Goal: Task Accomplishment & Management: Complete application form

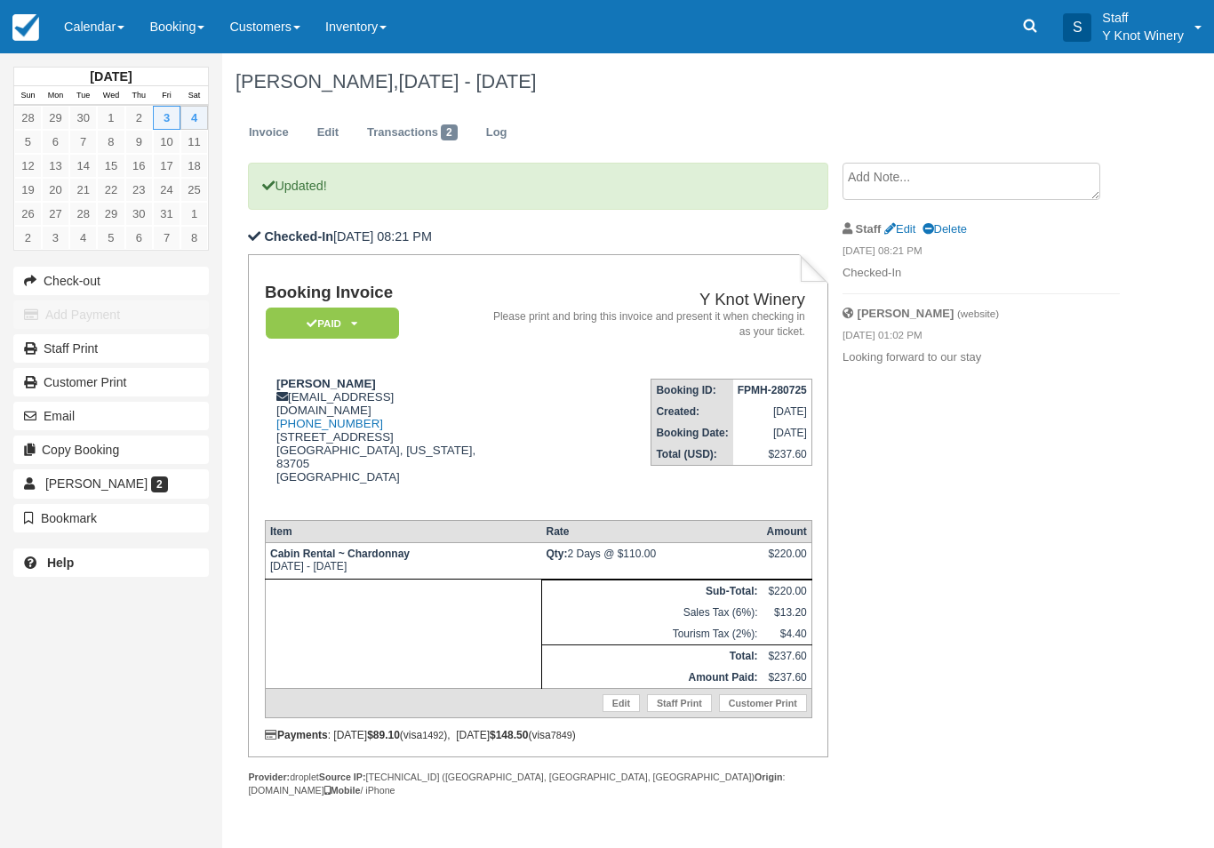
click at [116, 27] on link "Calendar" at bounding box center [94, 26] width 85 height 53
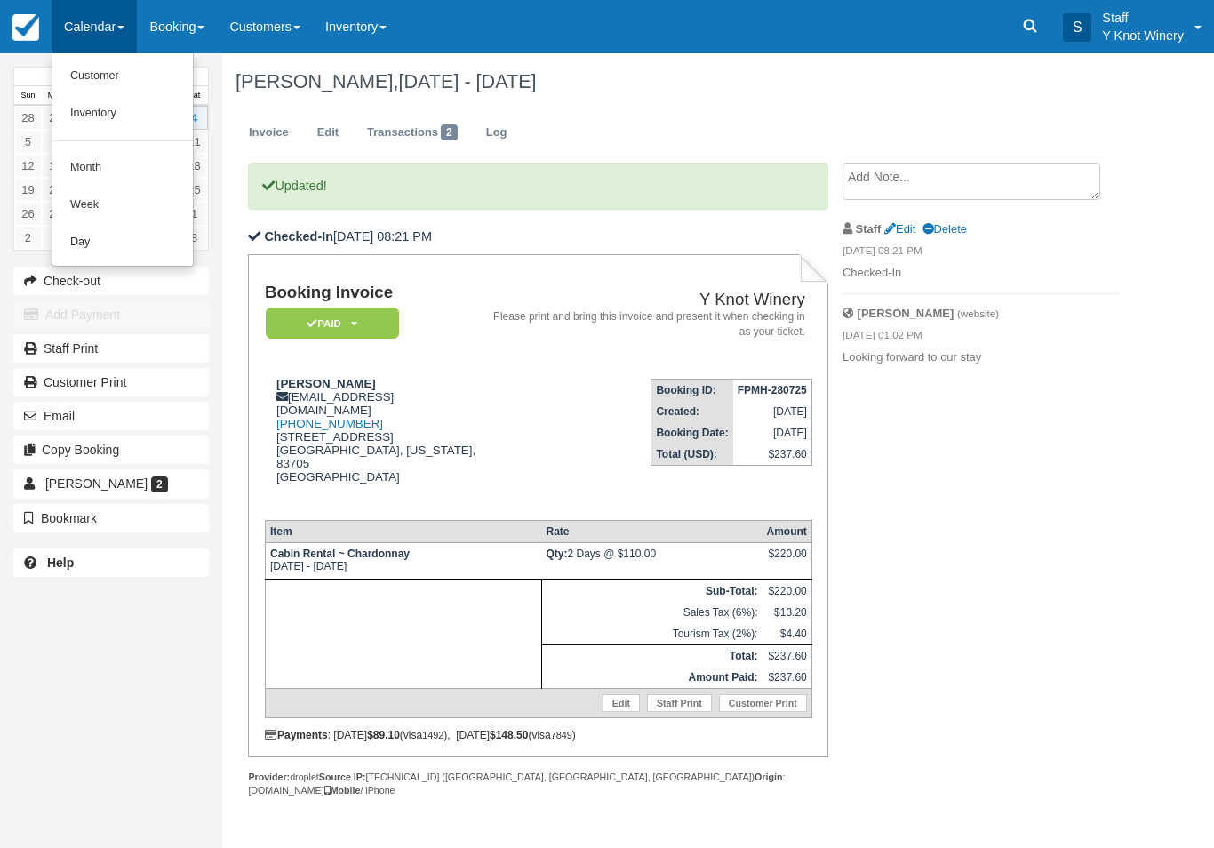
click at [129, 76] on link "Customer" at bounding box center [122, 76] width 140 height 37
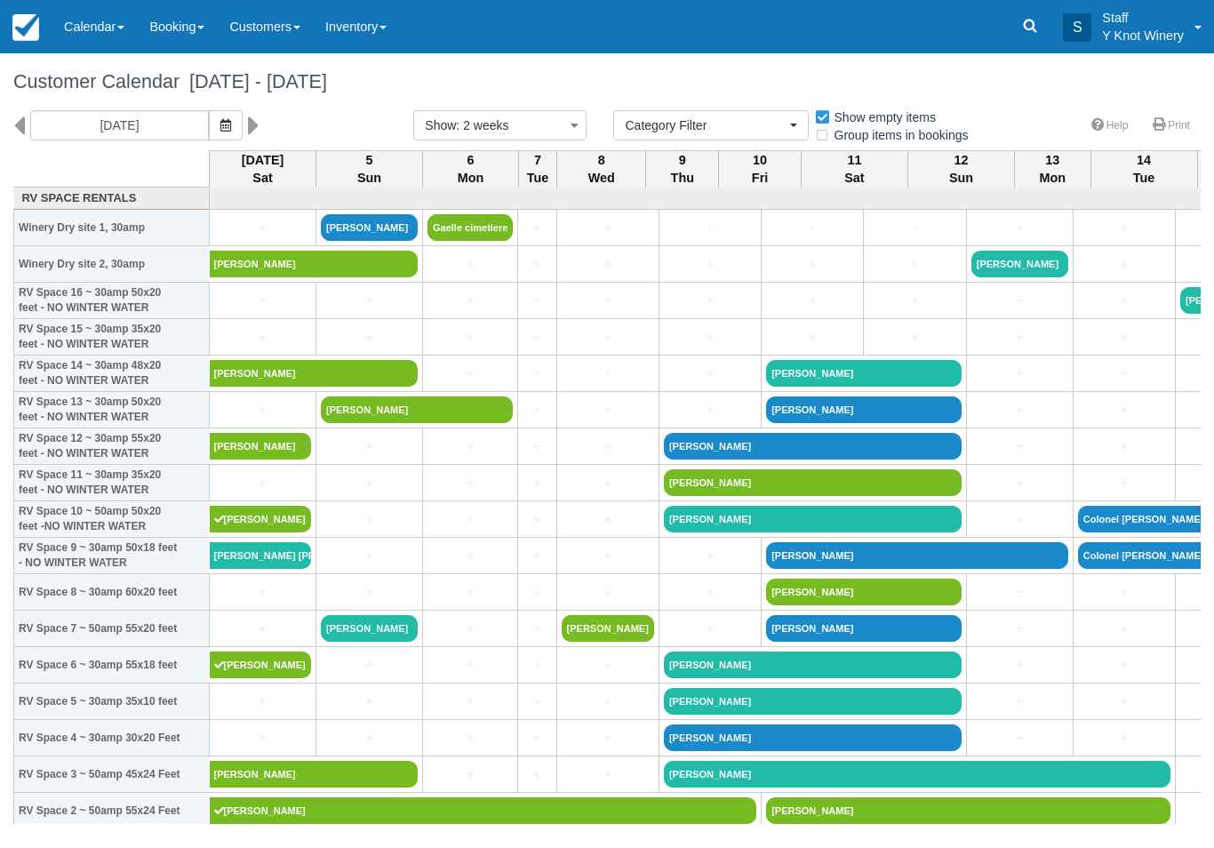
select select
click at [372, 529] on link "+" at bounding box center [369, 519] width 97 height 19
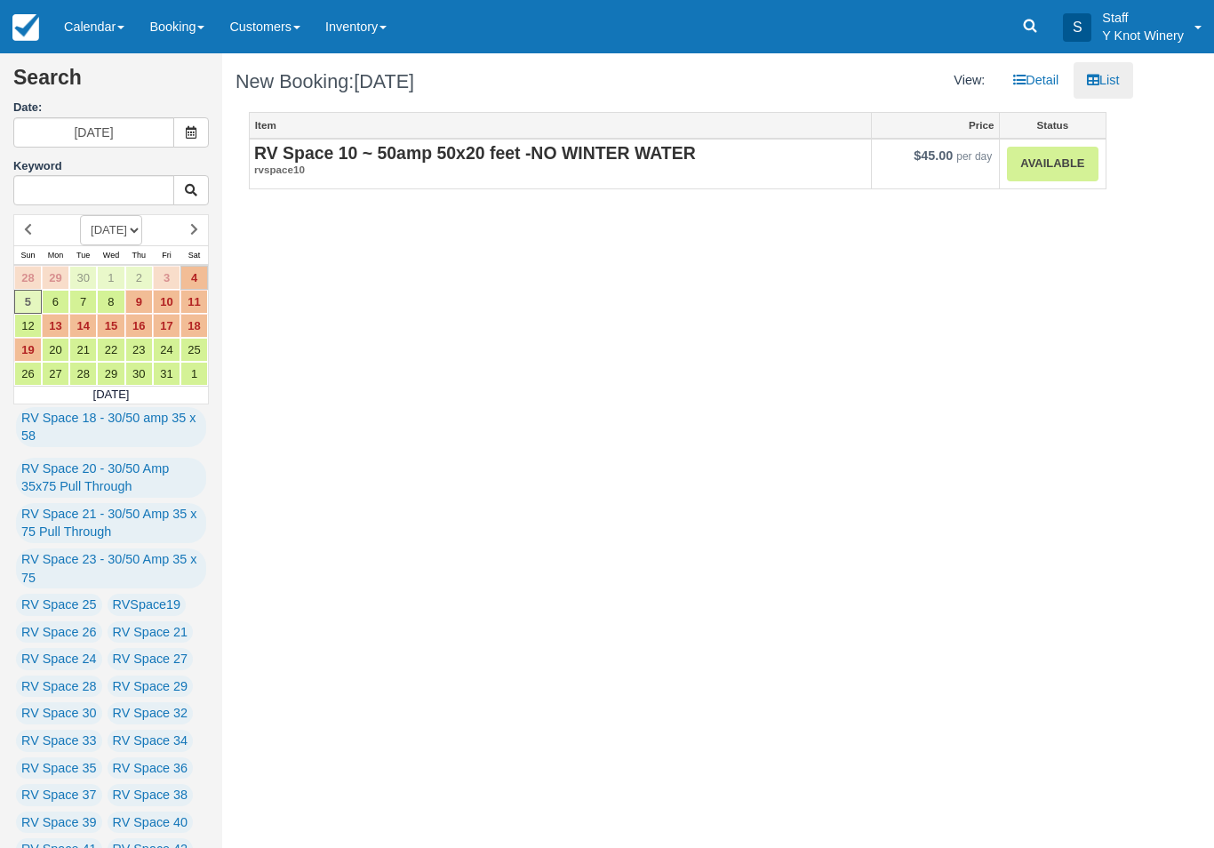
click at [1056, 176] on link "Available" at bounding box center [1052, 164] width 91 height 35
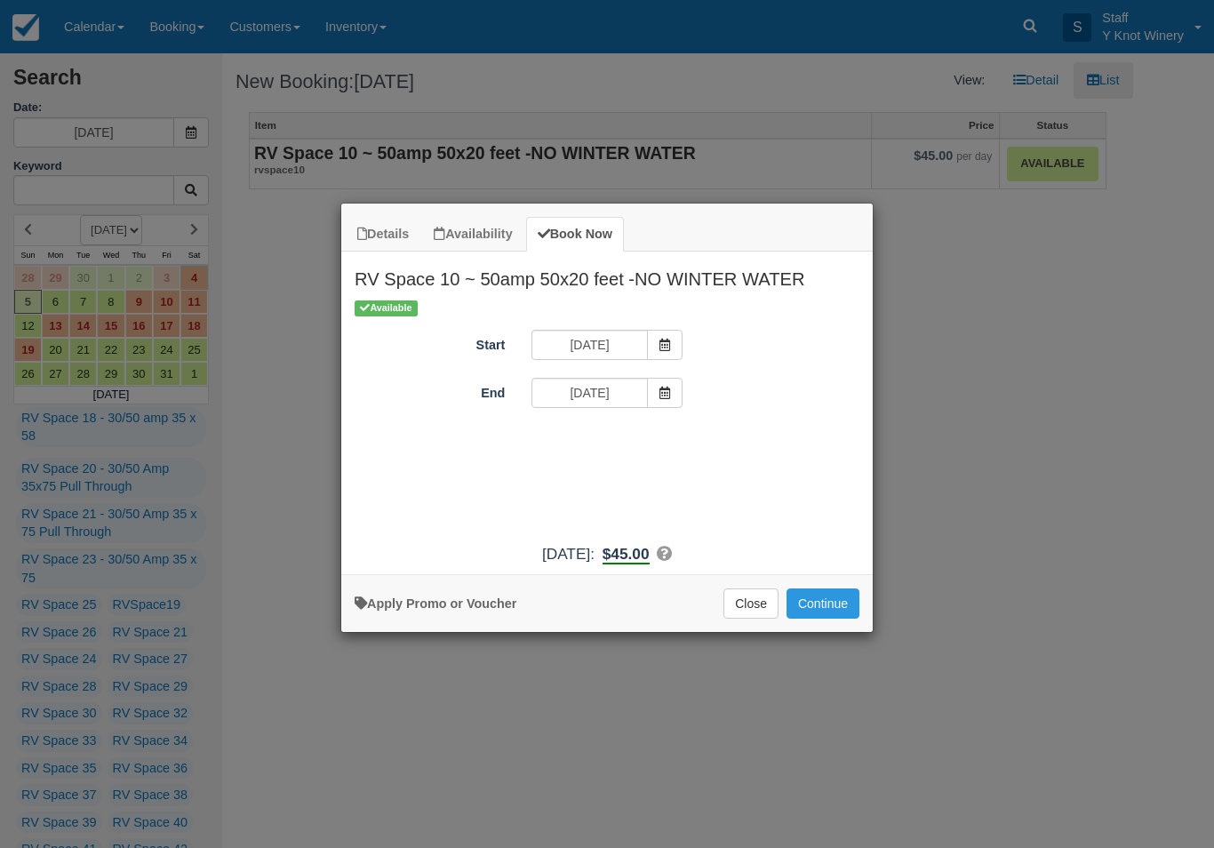
click at [832, 613] on button "Continue" at bounding box center [823, 603] width 73 height 30
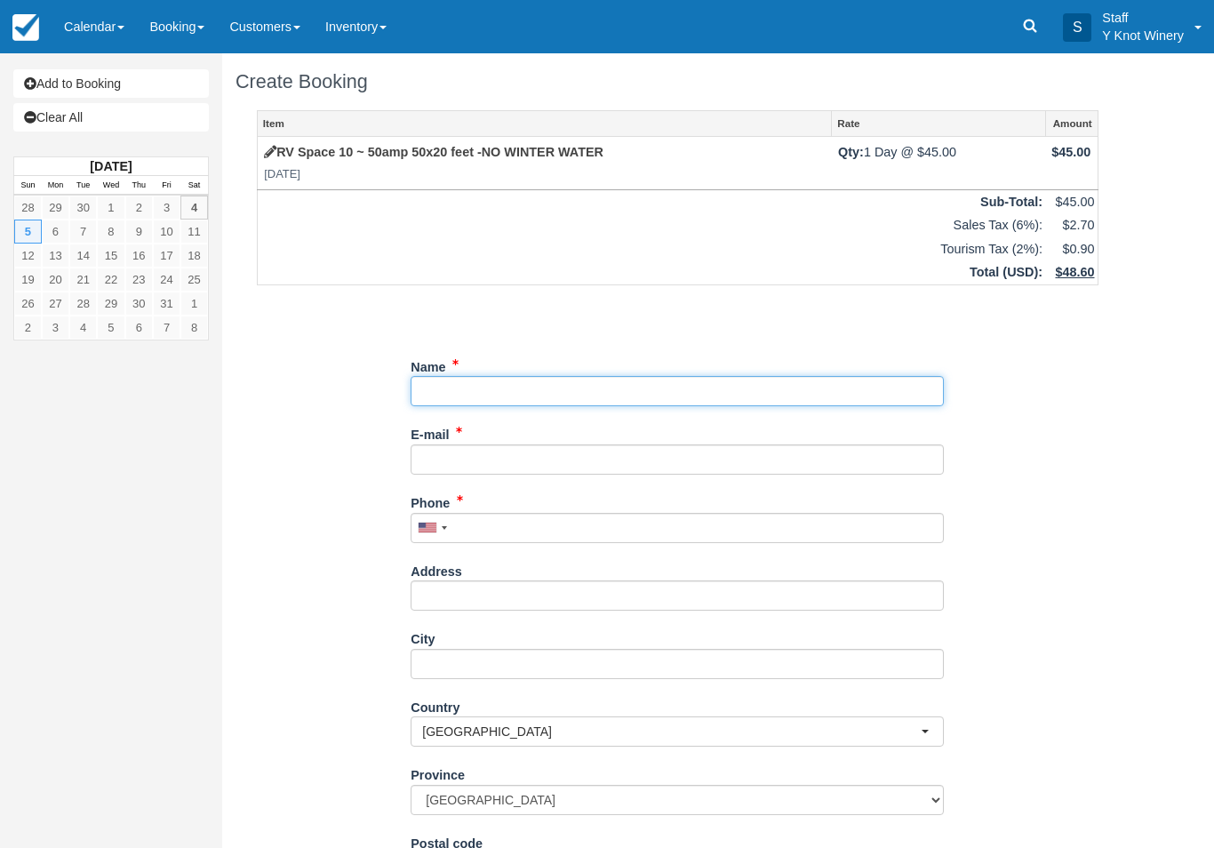
click at [468, 380] on input "Name" at bounding box center [677, 391] width 533 height 30
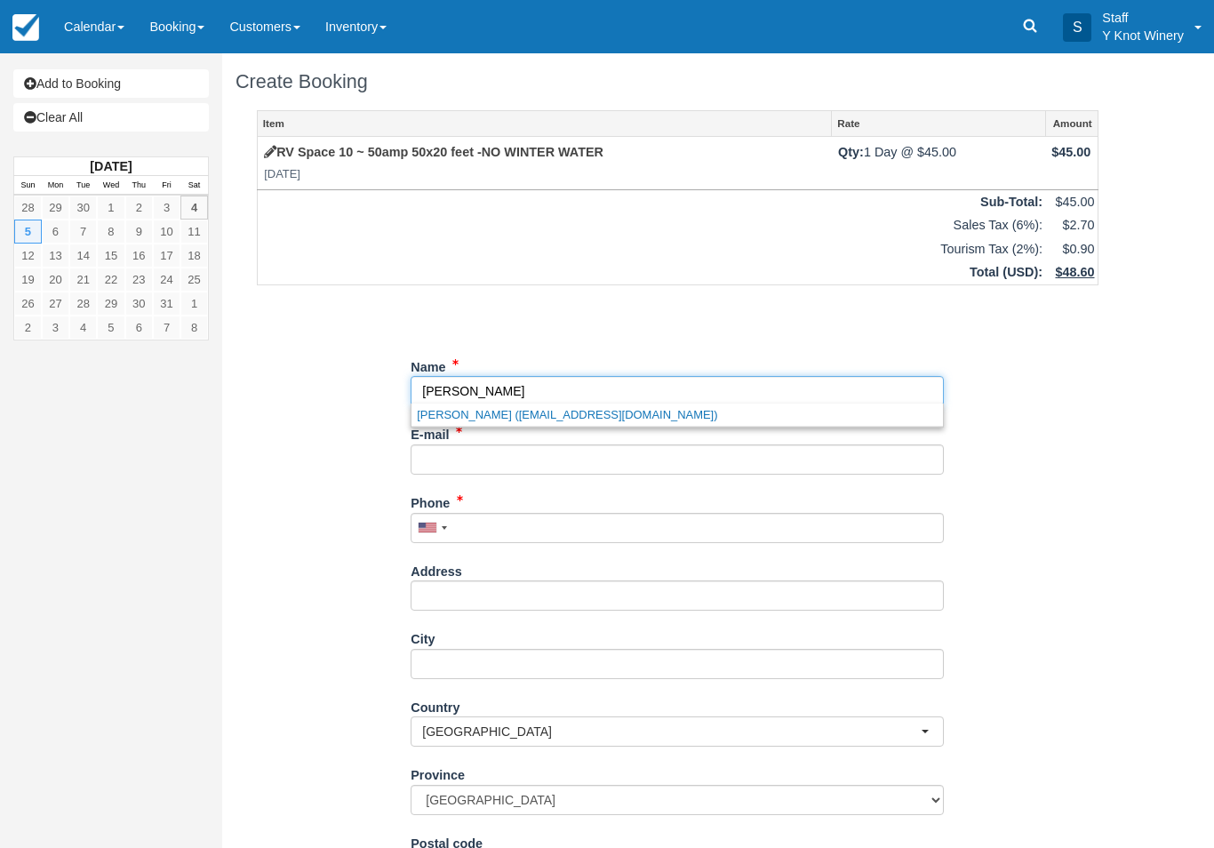
click at [629, 398] on input "Name" at bounding box center [677, 391] width 533 height 30
click at [580, 411] on link "George Mitchener (gwslmitch@gmail.com)" at bounding box center [678, 415] width 532 height 22
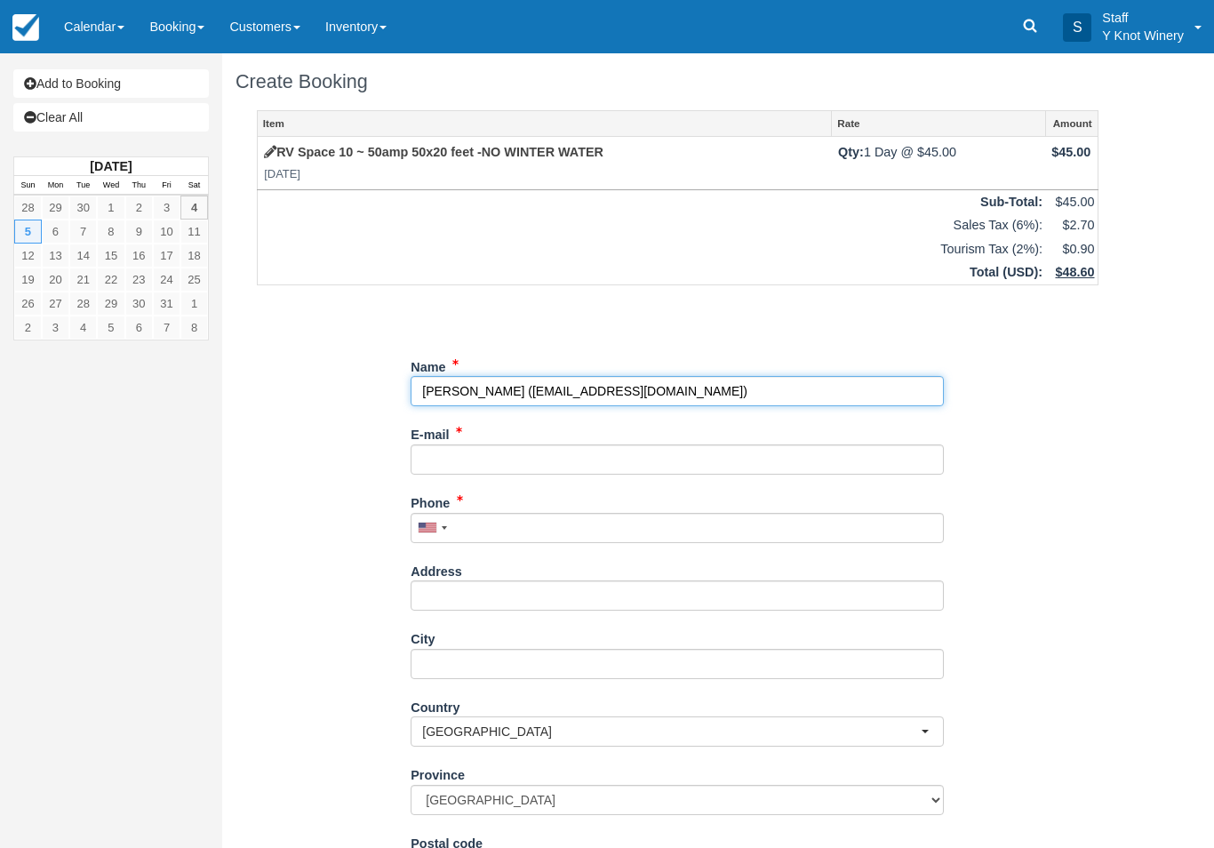
type input "[PERSON_NAME]"
type input "[EMAIL_ADDRESS][DOMAIN_NAME]"
type input "+15033291549"
select select "US"
select select
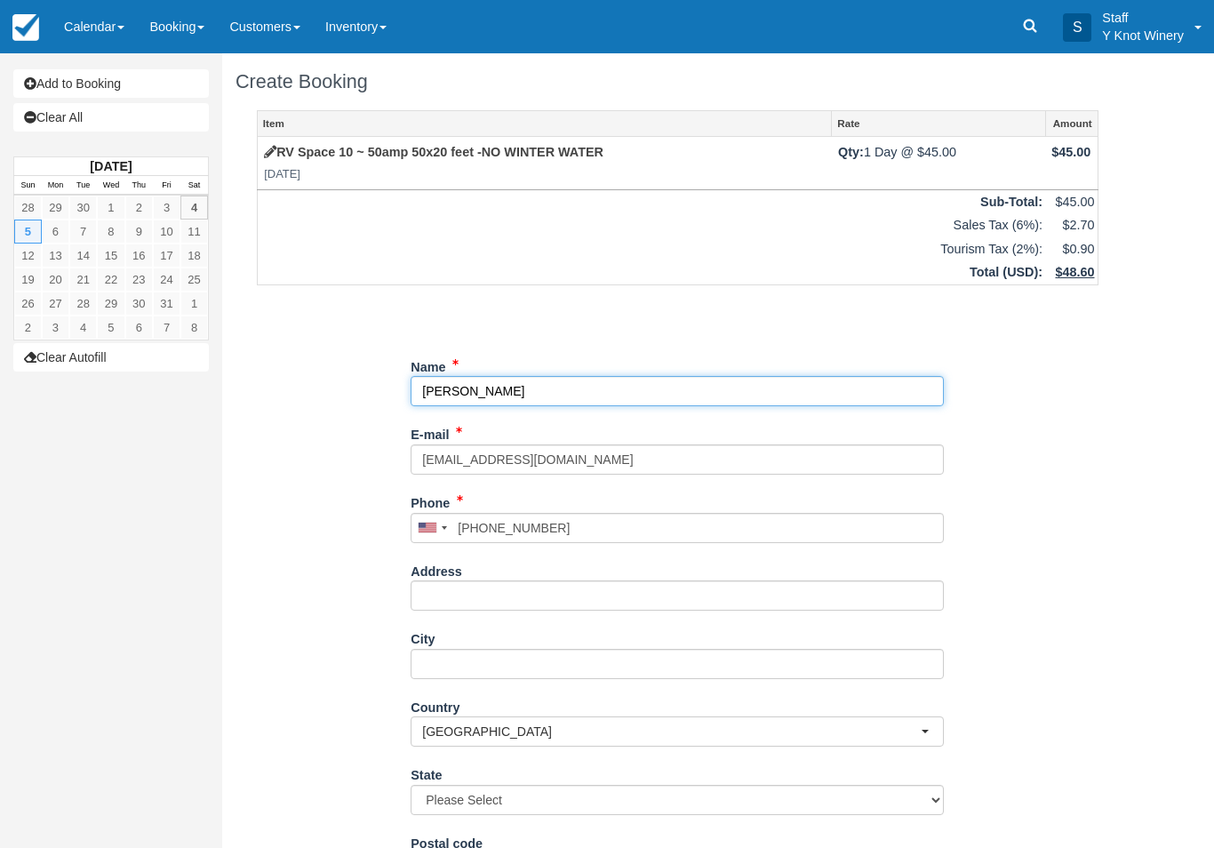
select select "CA"
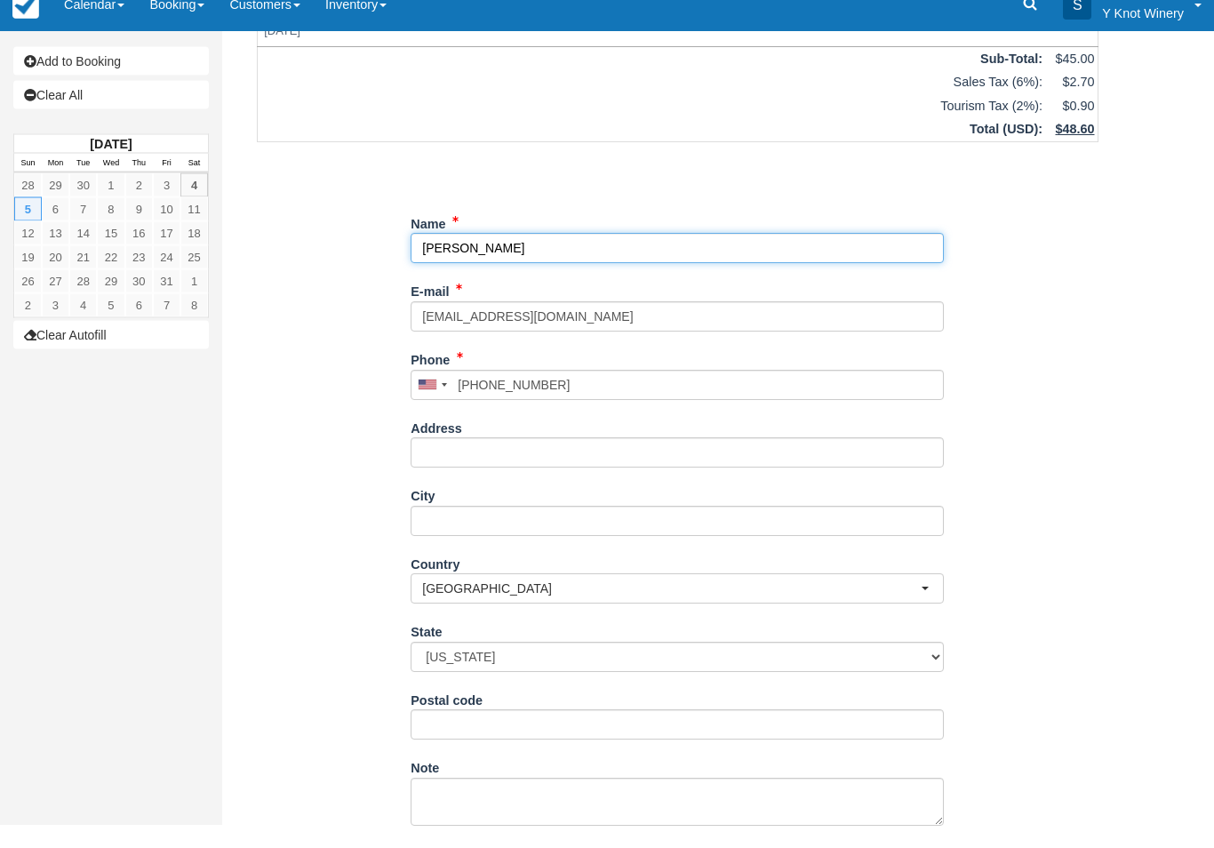
scroll to position [143, 0]
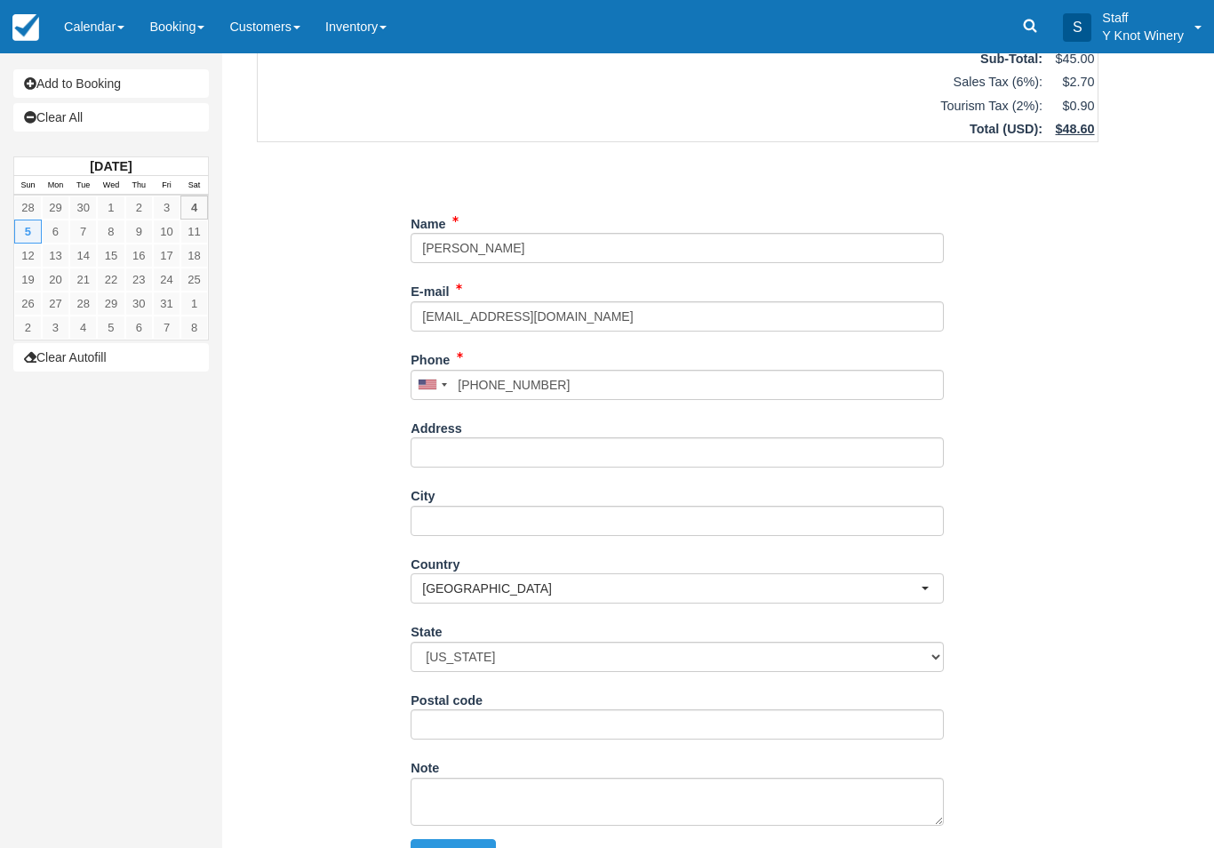
click at [1077, 757] on div "Item Rate Amount RV Space 10 ~ 50amp 50x20 feet -NO WINTER WATER Sun Oct 5, 202…" at bounding box center [678, 403] width 884 height 872
click at [463, 839] on button "Continue" at bounding box center [453, 854] width 85 height 30
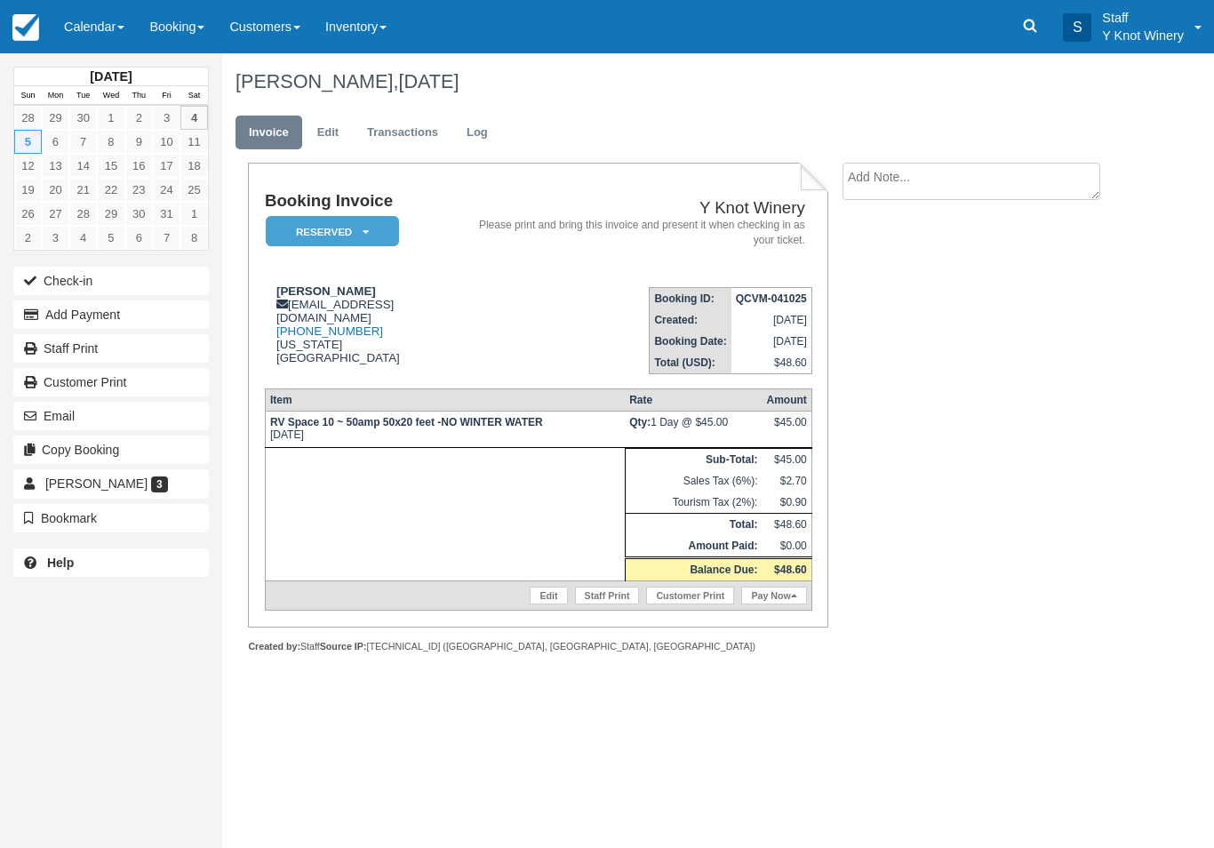
click at [116, 11] on link "Calendar" at bounding box center [94, 26] width 85 height 53
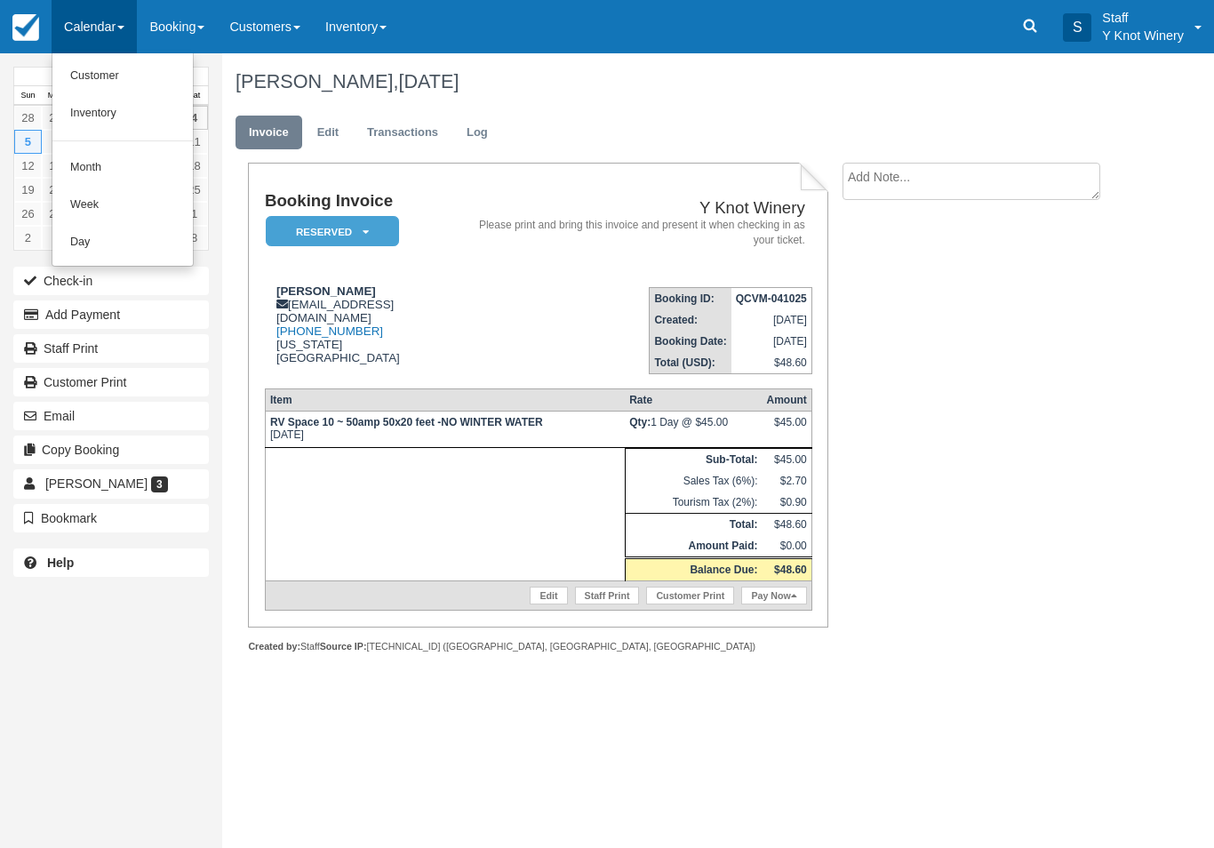
click at [130, 74] on link "Customer" at bounding box center [122, 76] width 140 height 37
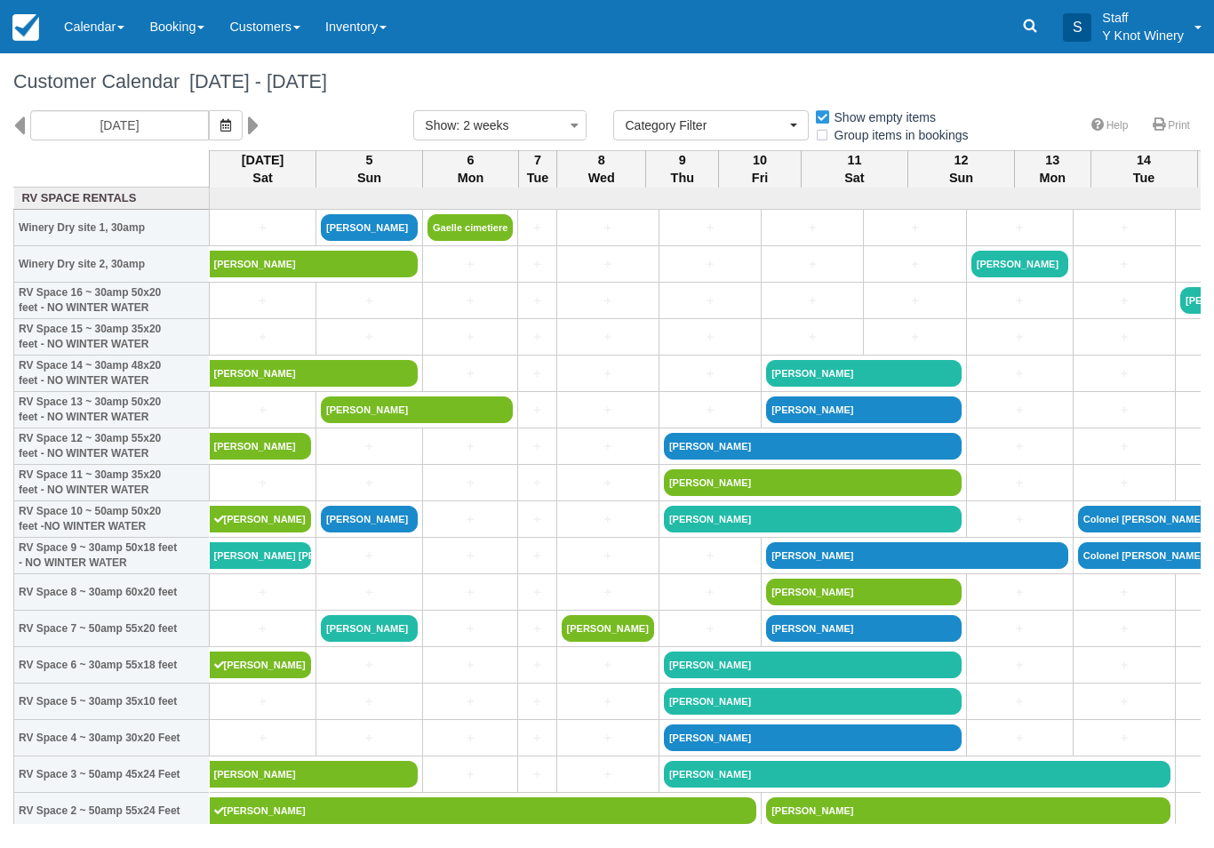
select select
click at [372, 565] on link "+" at bounding box center [369, 556] width 97 height 19
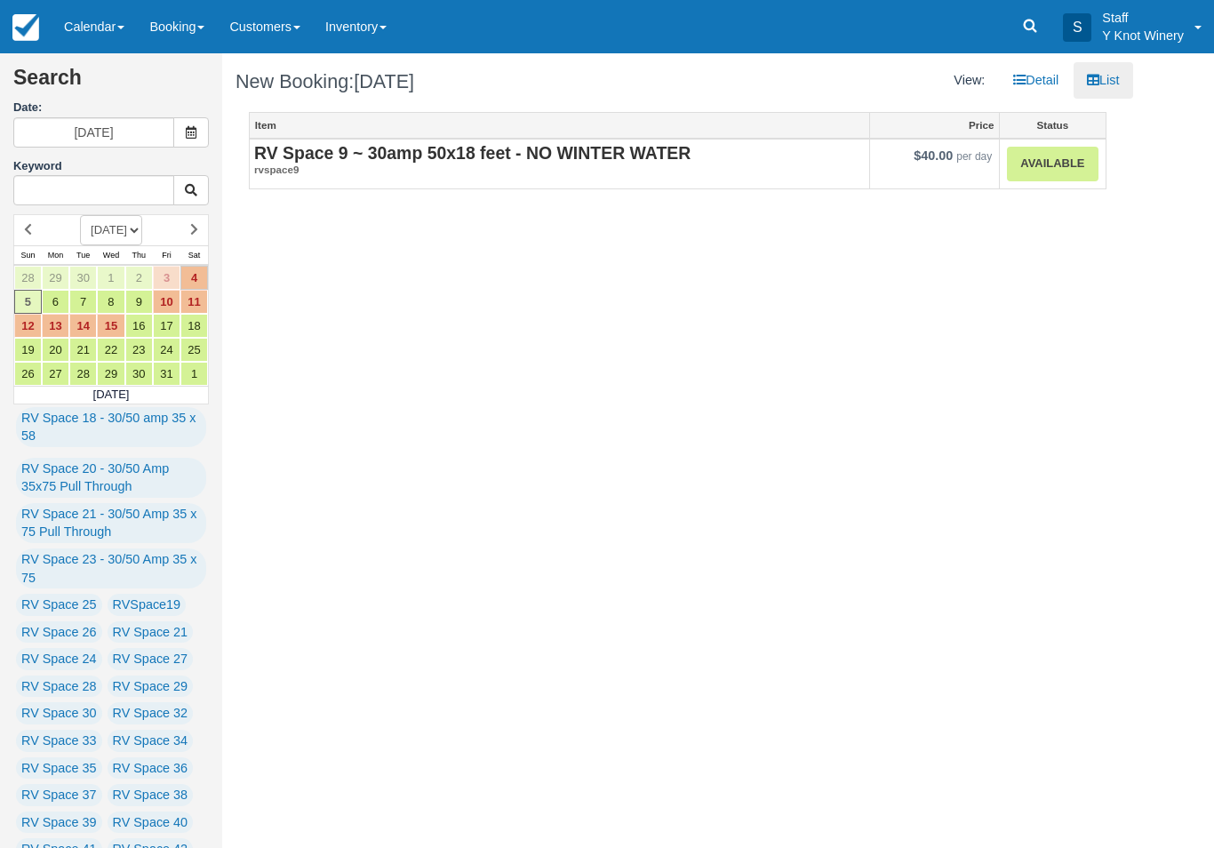
click at [1047, 168] on link "Available" at bounding box center [1052, 164] width 91 height 35
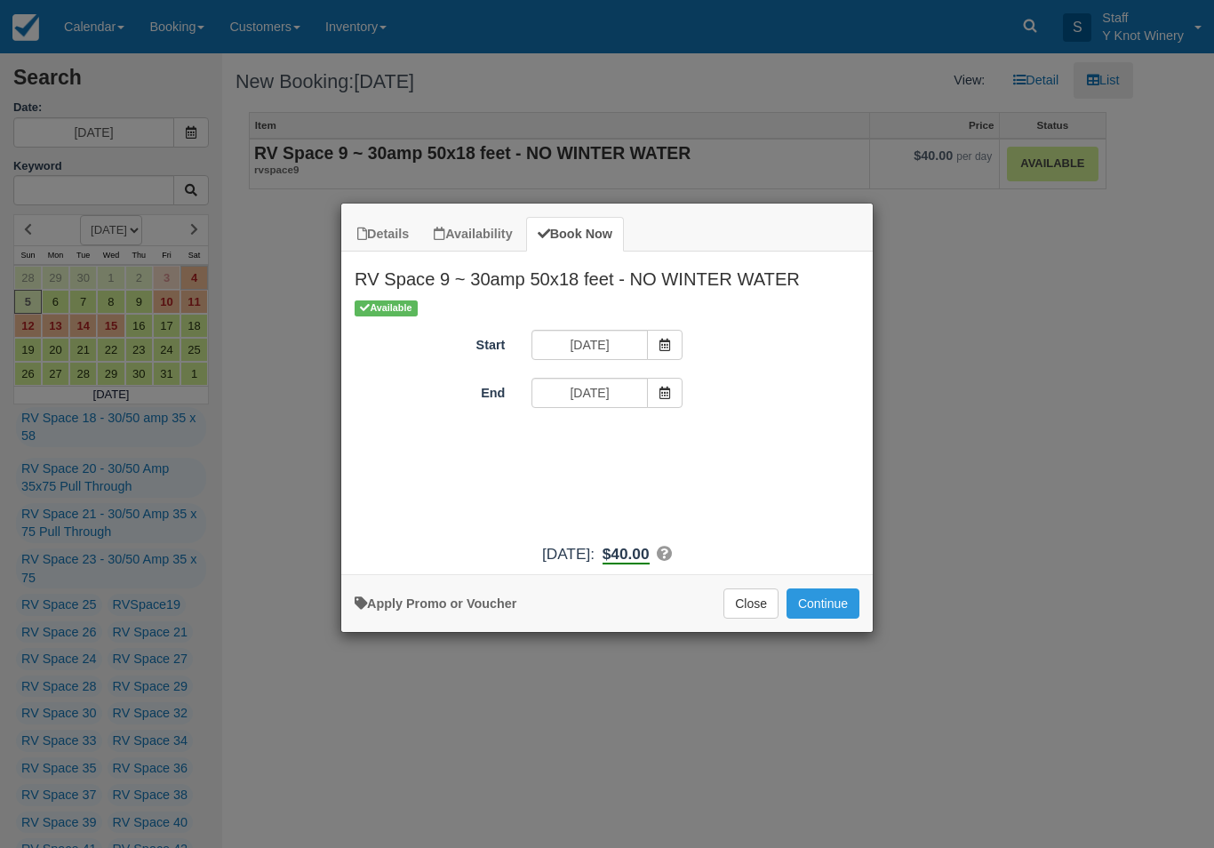
click at [833, 616] on button "Continue" at bounding box center [823, 603] width 73 height 30
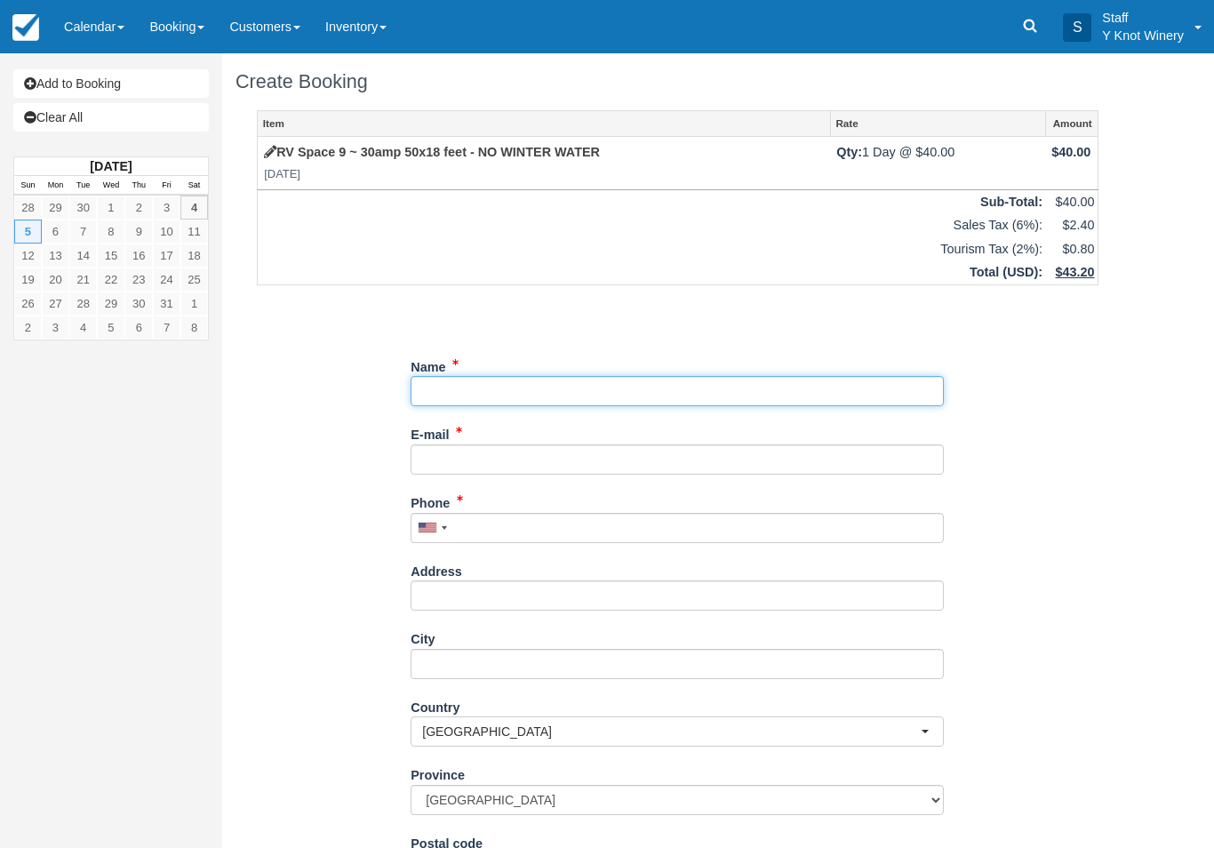
click at [445, 388] on input "Name" at bounding box center [677, 391] width 533 height 30
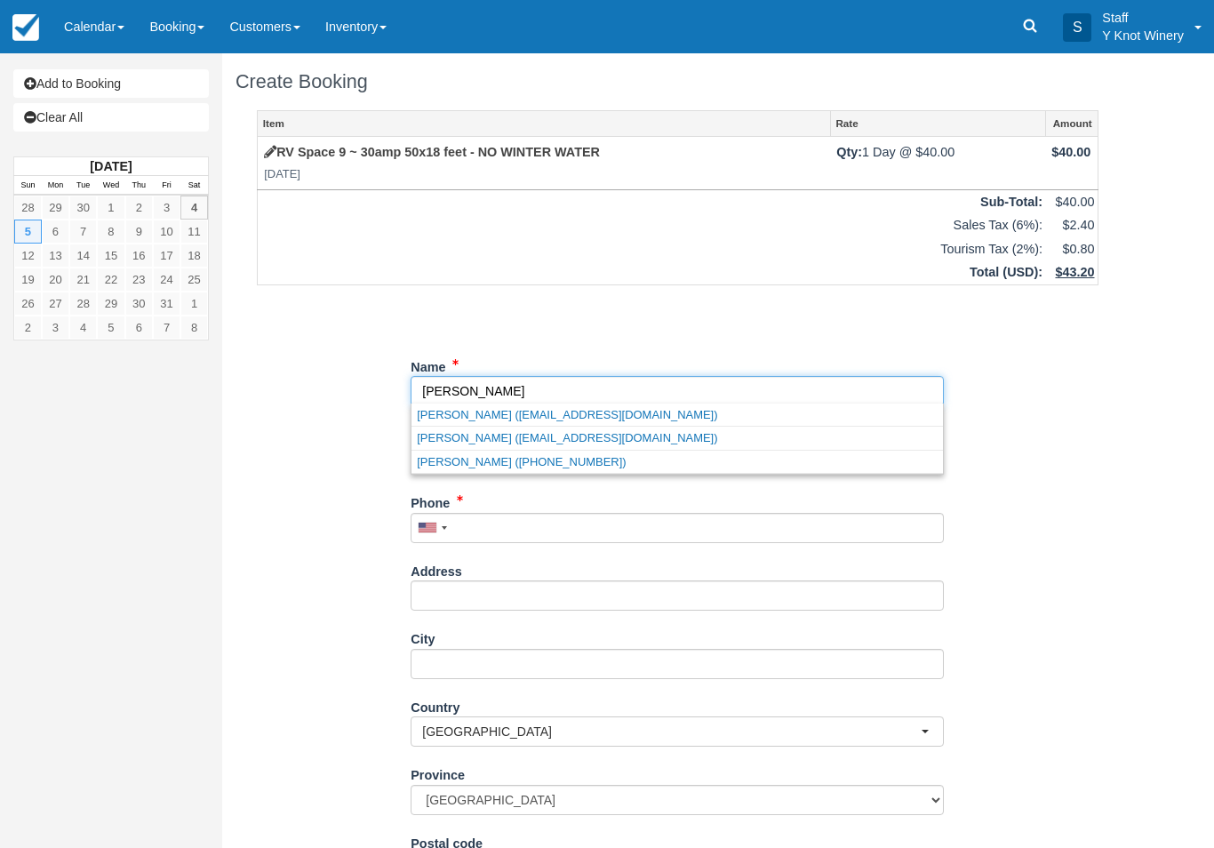
click at [615, 444] on link "George Mitchener (gwslmitch@gmail.com)" at bounding box center [678, 438] width 532 height 22
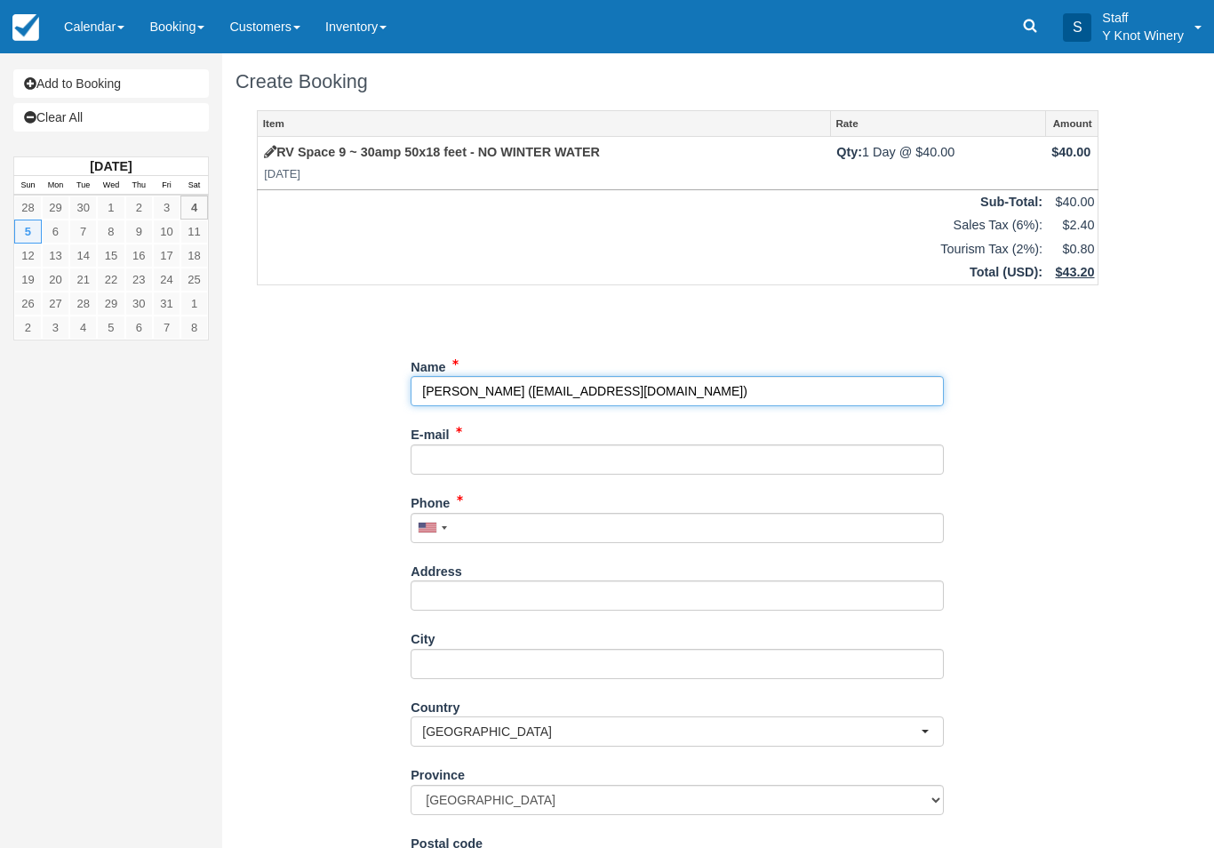
type input "[PERSON_NAME]"
type input "gwslmitch@gmail.com"
type input "+15033291549"
select select "US"
select select
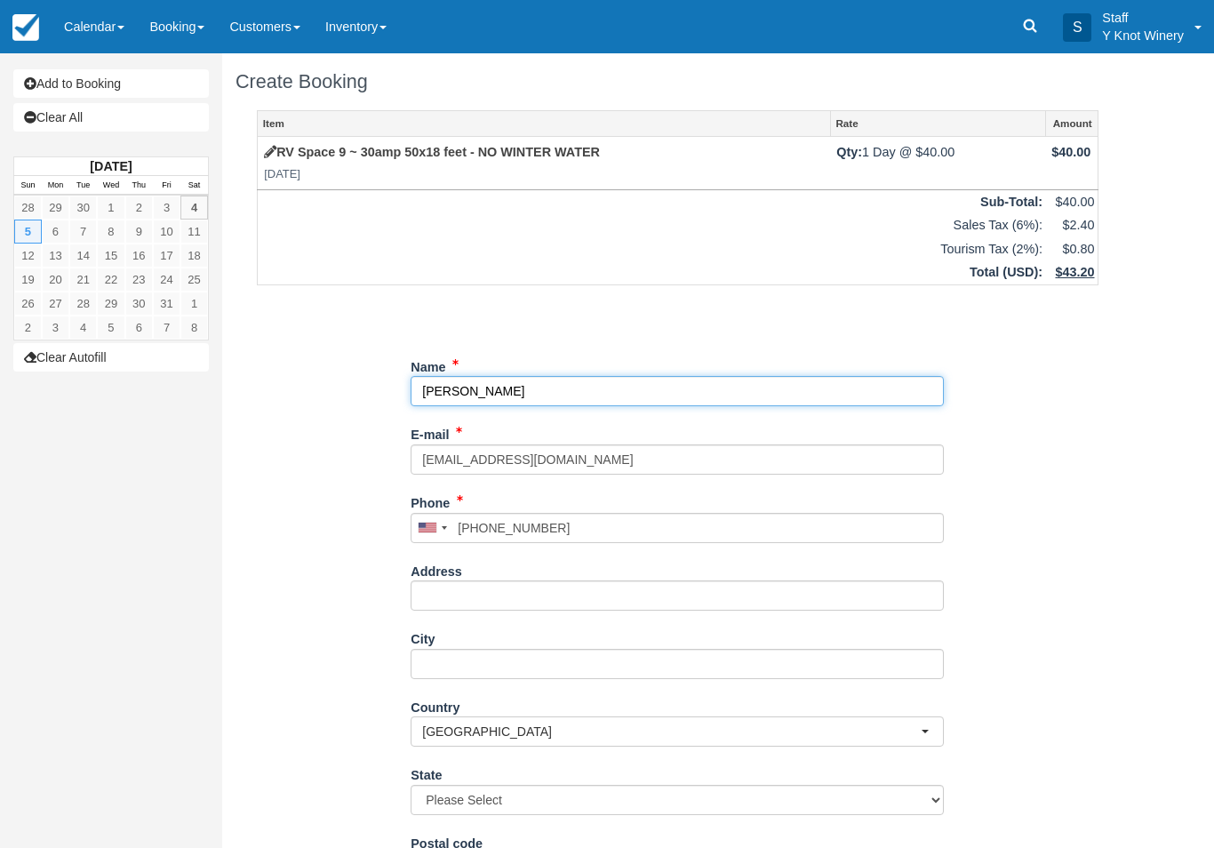
select select "CA"
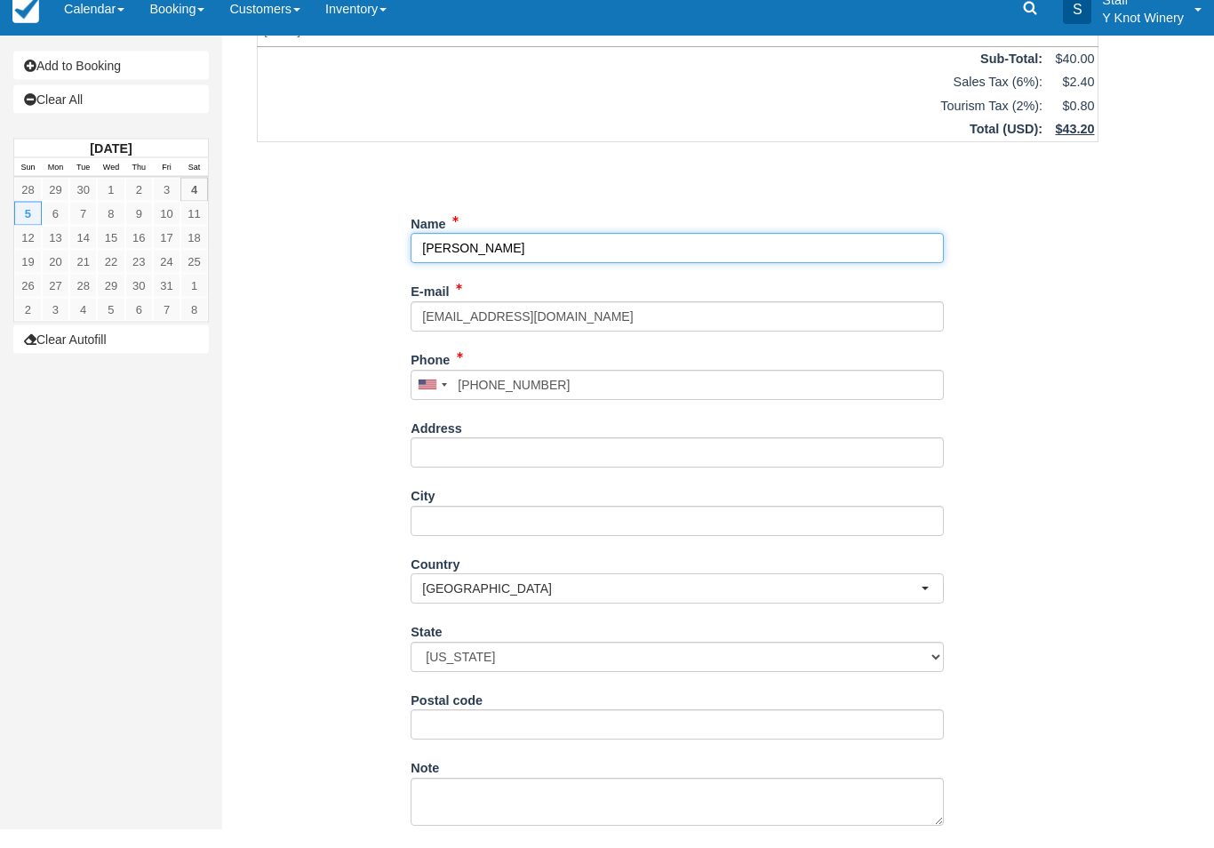
scroll to position [143, 0]
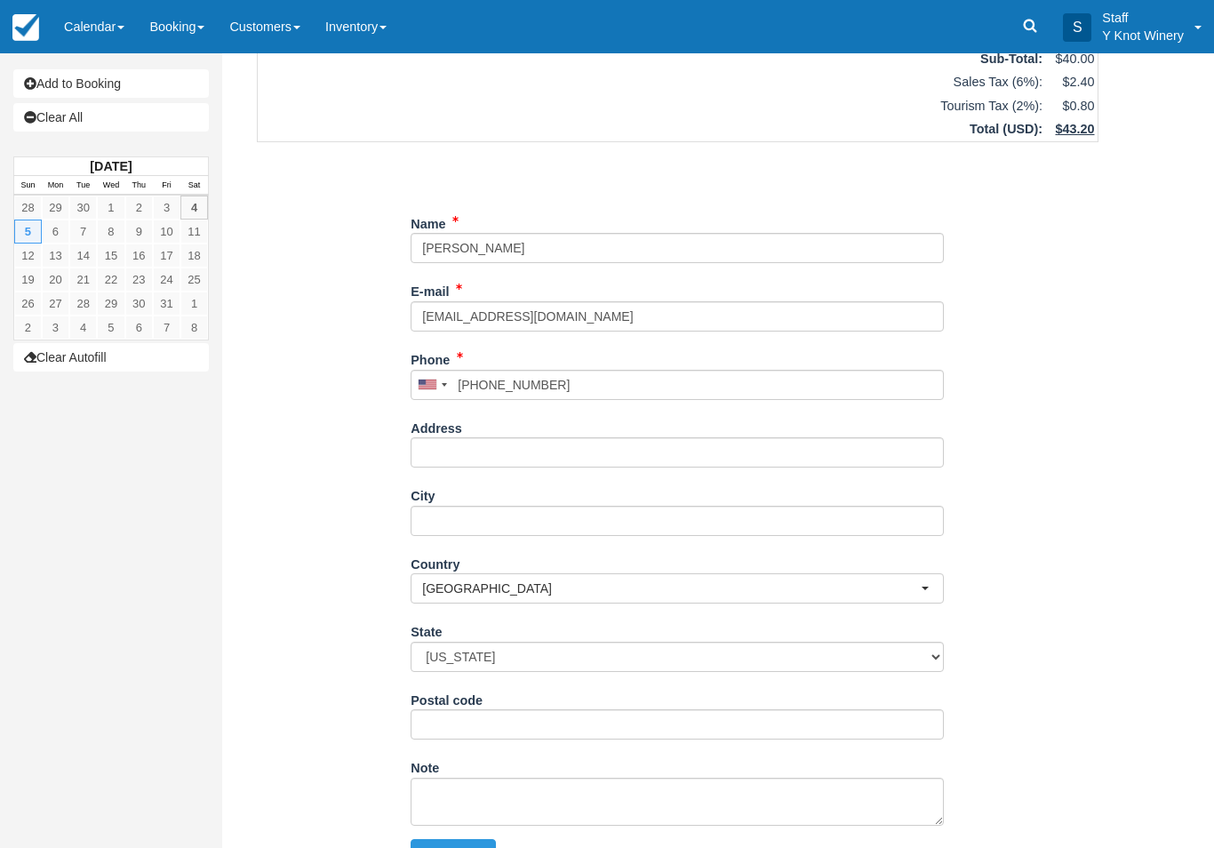
click at [1039, 689] on div "Item Rate Amount RV Space 9 ~ 30amp 50x18 feet - NO WINTER WATER Sun Oct 5, 202…" at bounding box center [678, 403] width 884 height 872
click at [464, 844] on button "Continue" at bounding box center [453, 854] width 85 height 30
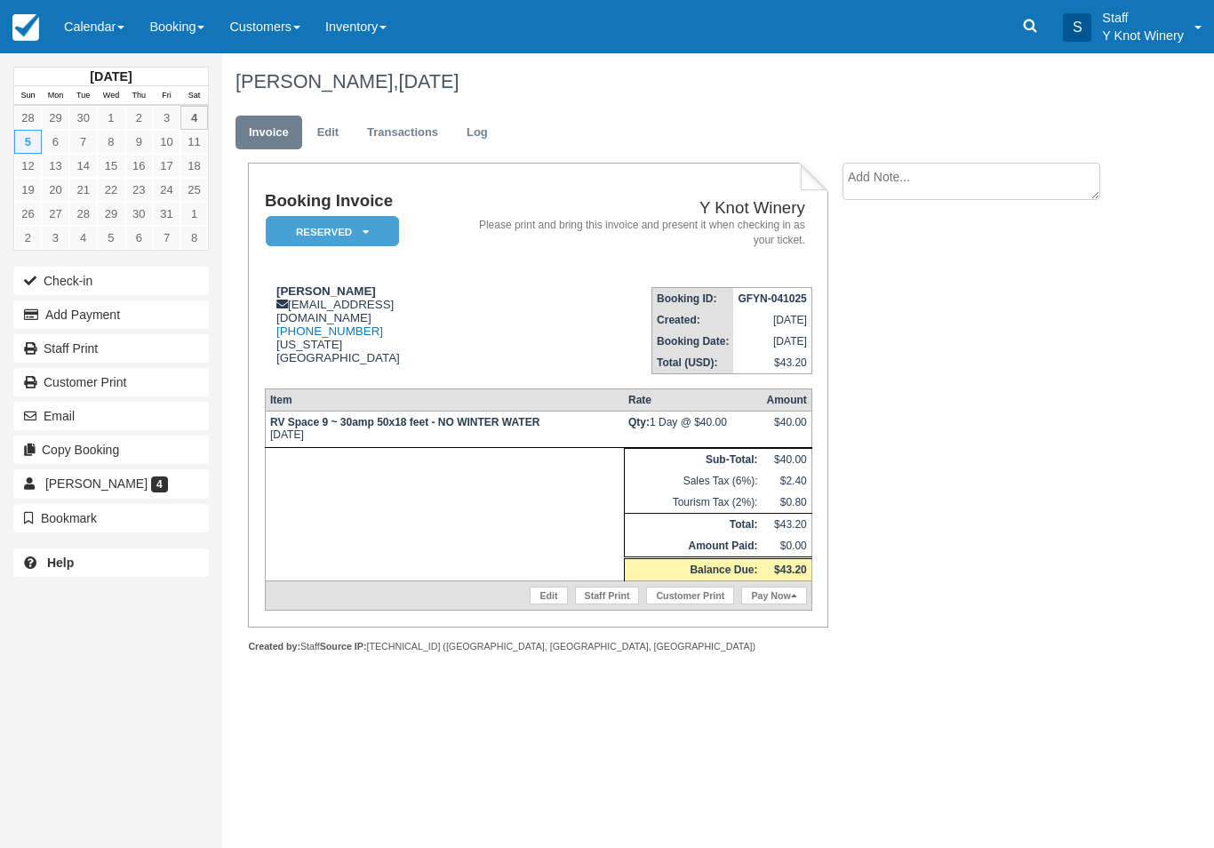
click at [110, 24] on link "Calendar" at bounding box center [94, 26] width 85 height 53
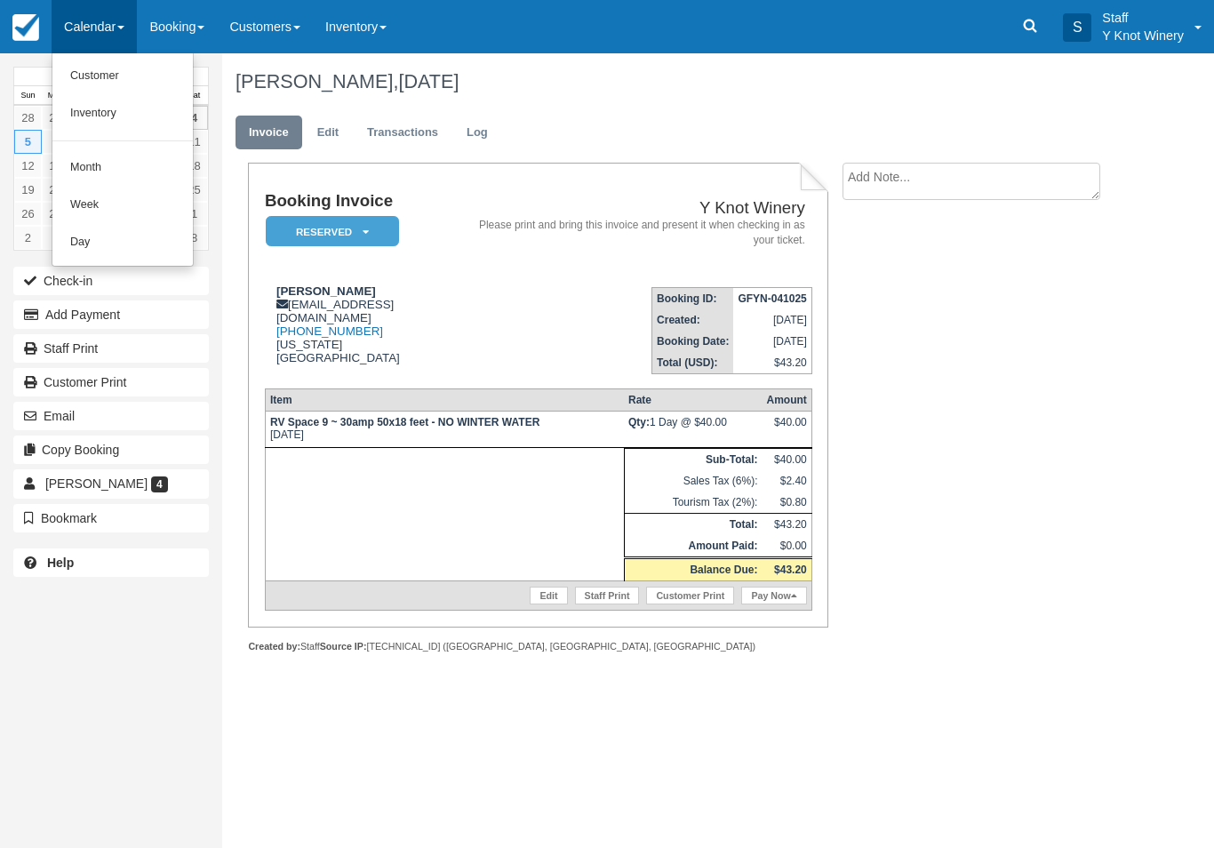
click at [120, 83] on link "Customer" at bounding box center [122, 76] width 140 height 37
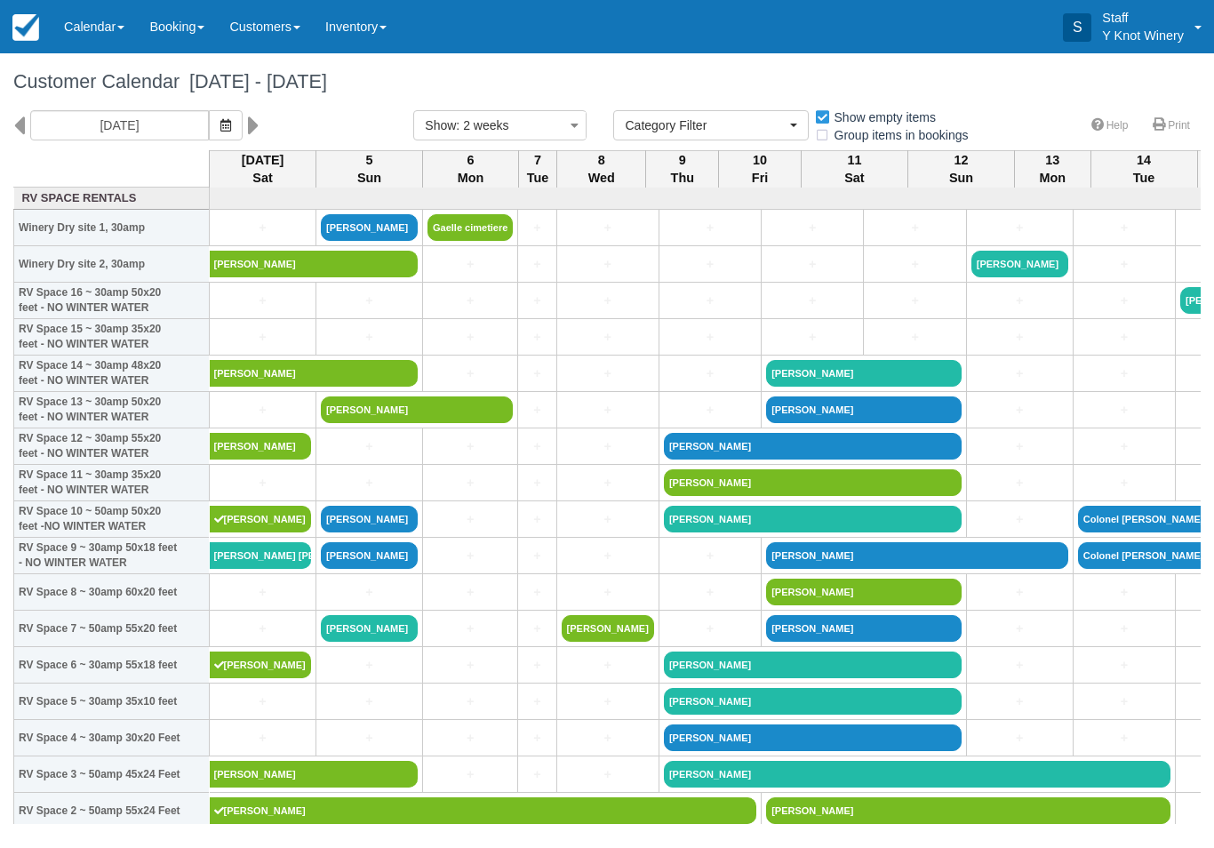
select select
